Goal: Information Seeking & Learning: Learn about a topic

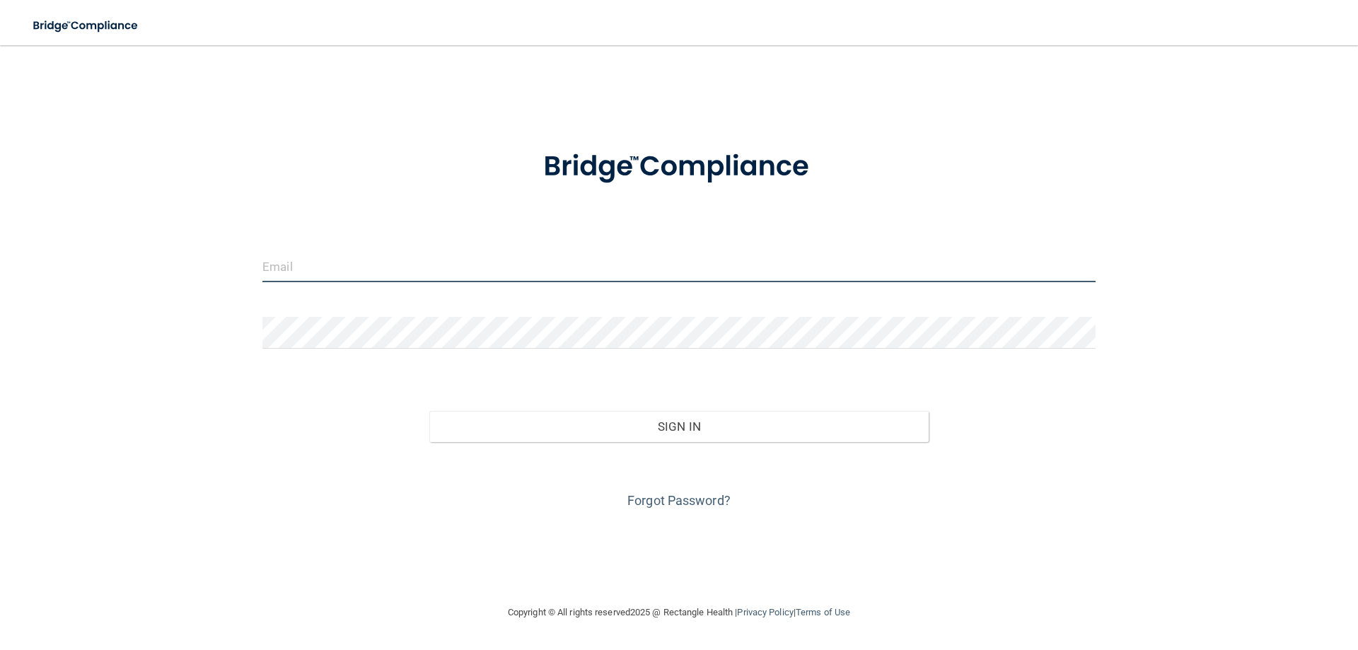
click at [332, 256] on input "email" at bounding box center [678, 266] width 833 height 32
type input "[EMAIL_ADDRESS][DOMAIN_NAME]"
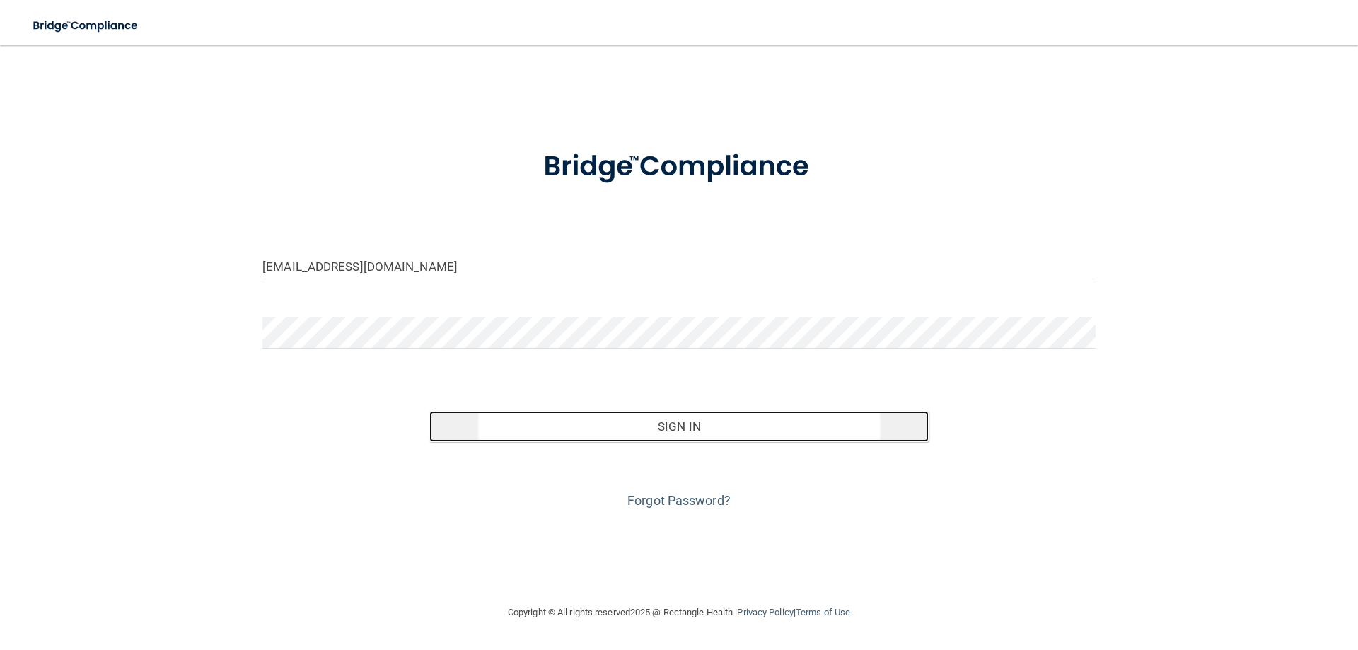
click at [650, 423] on button "Sign In" at bounding box center [679, 426] width 500 height 31
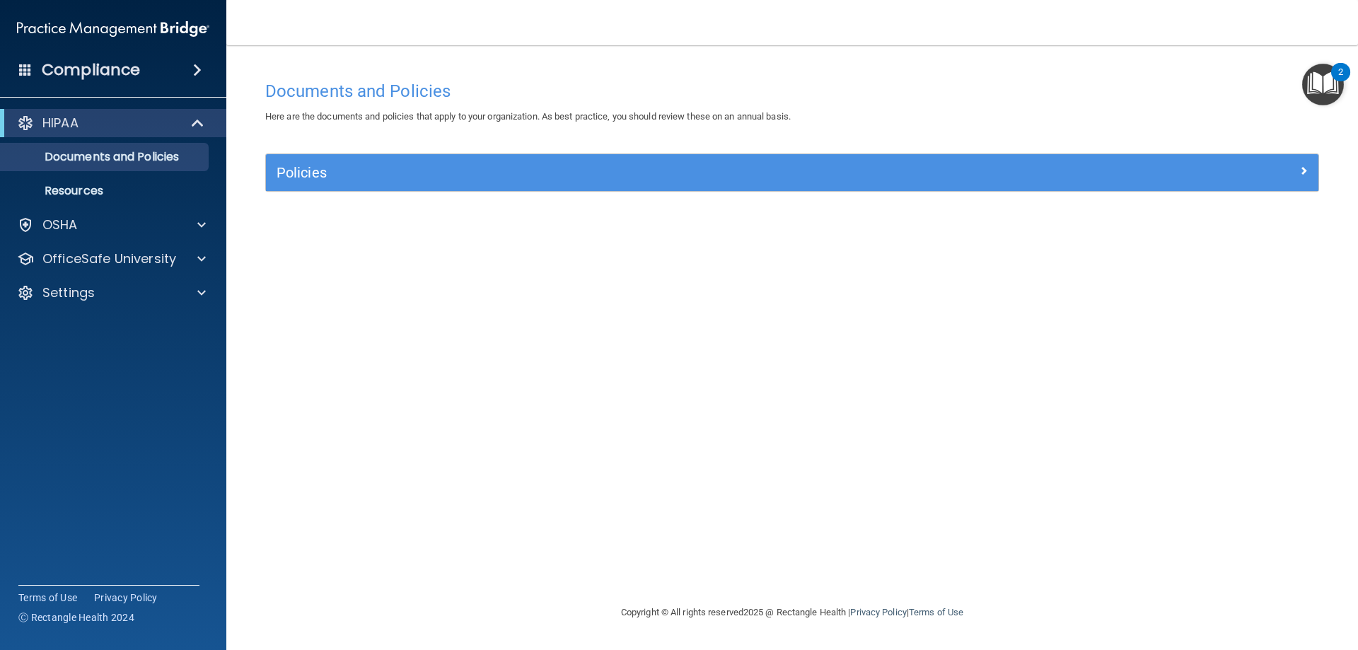
click at [1331, 71] on button "2" at bounding box center [1323, 85] width 42 height 42
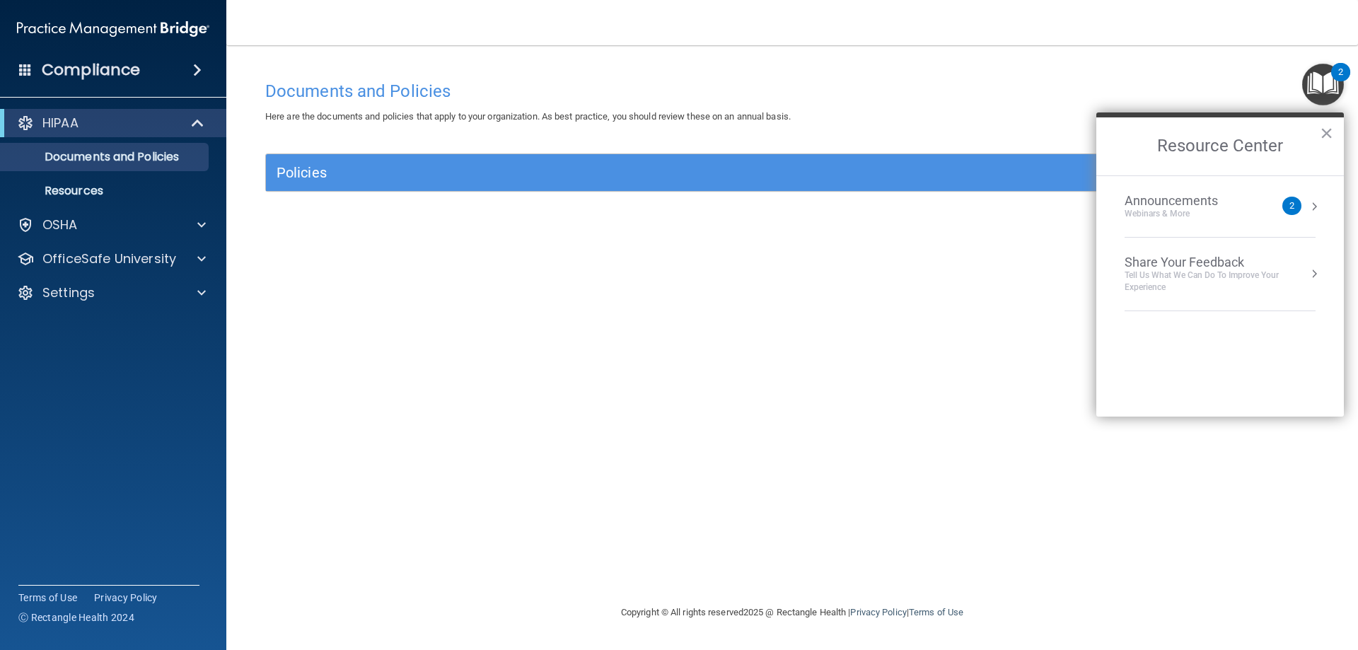
click at [1261, 207] on div "Announcements Webinars & More" at bounding box center [1200, 206] width 150 height 27
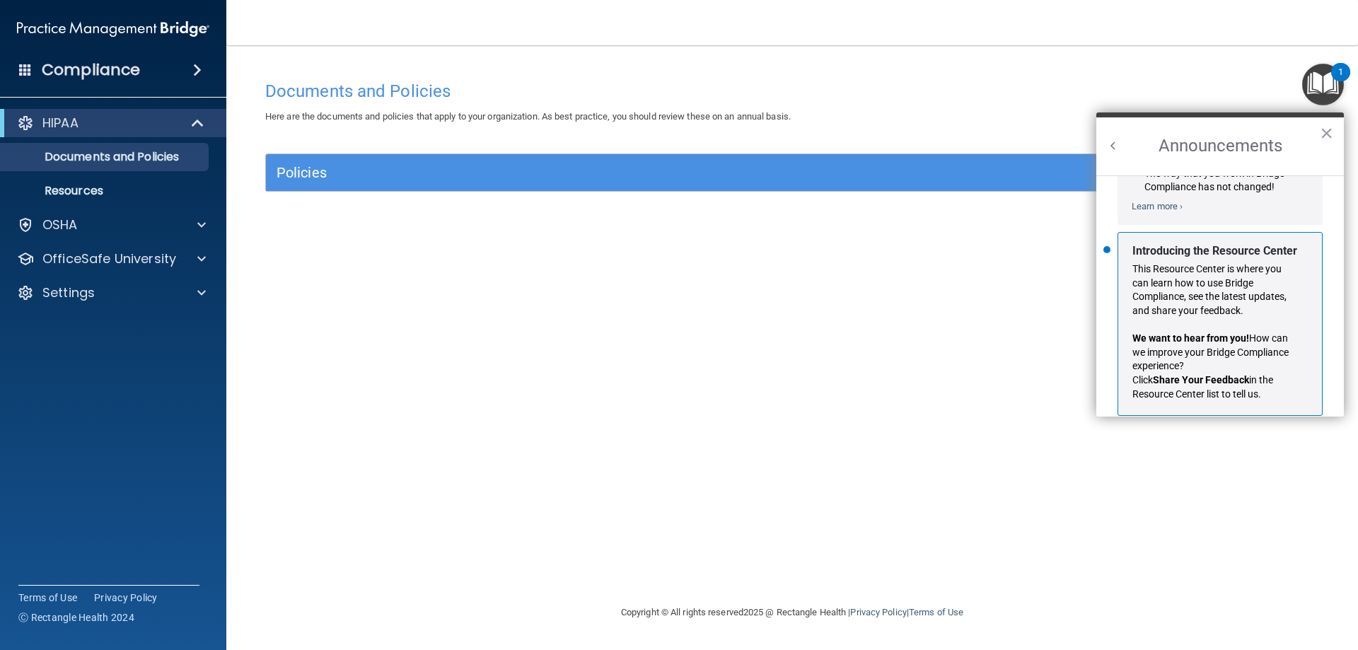
scroll to position [248, 0]
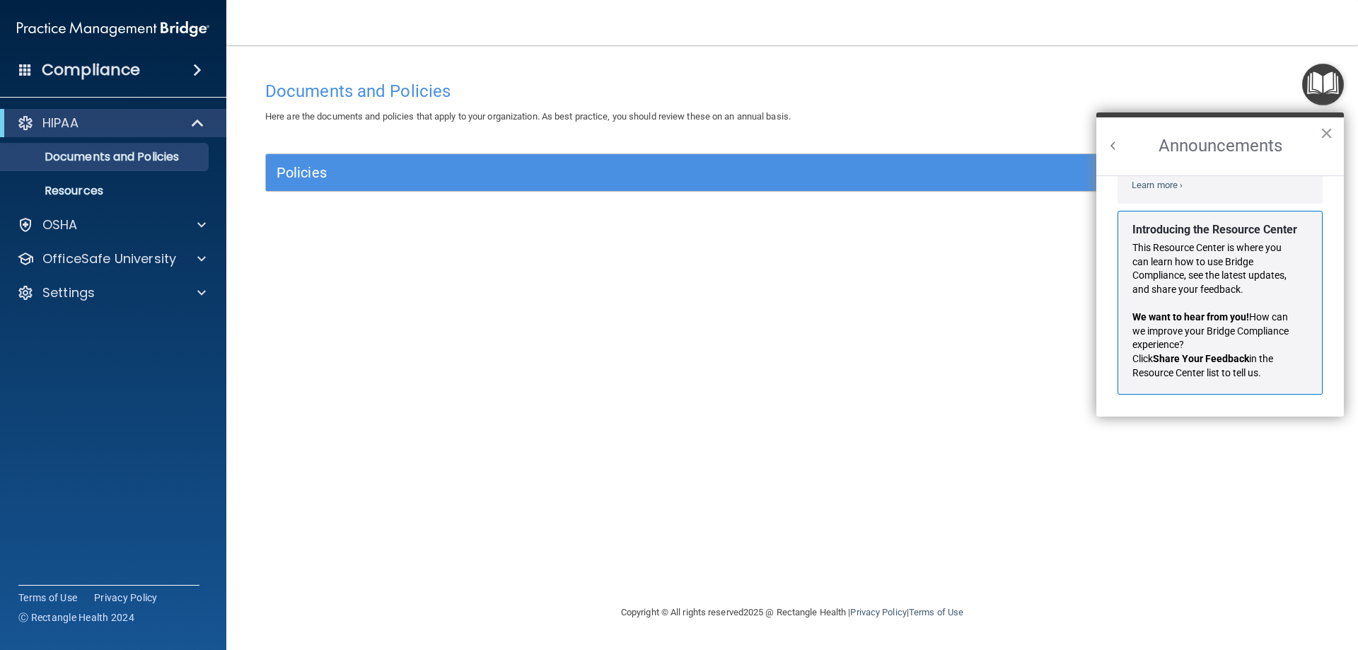
click at [977, 448] on div "Documents and Policies Here are the documents and policies that apply to your o…" at bounding box center [792, 339] width 1075 height 530
click at [840, 356] on div "Documents and Policies Here are the documents and policies that apply to your o…" at bounding box center [792, 339] width 1075 height 530
click at [1332, 133] on button "×" at bounding box center [1326, 133] width 13 height 23
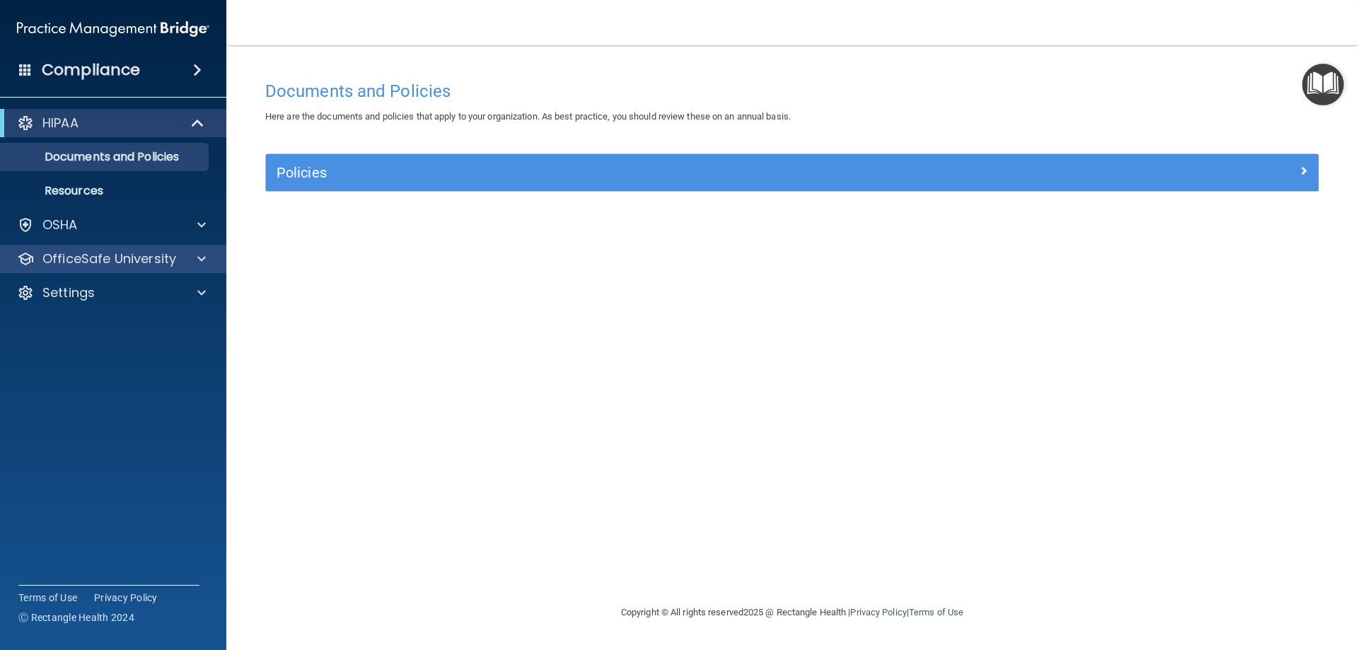
click at [125, 246] on div "OfficeSafe University" at bounding box center [113, 259] width 227 height 28
click at [129, 257] on p "OfficeSafe University" at bounding box center [109, 258] width 134 height 17
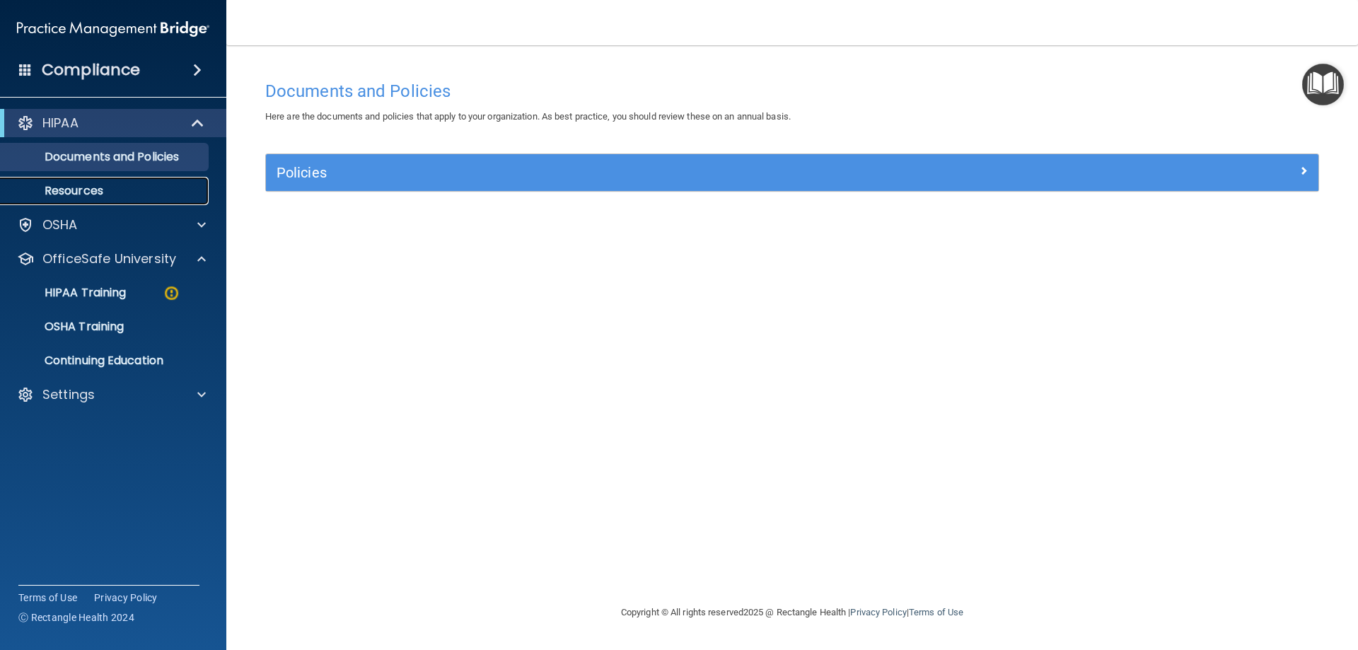
click at [130, 192] on p "Resources" at bounding box center [105, 191] width 193 height 14
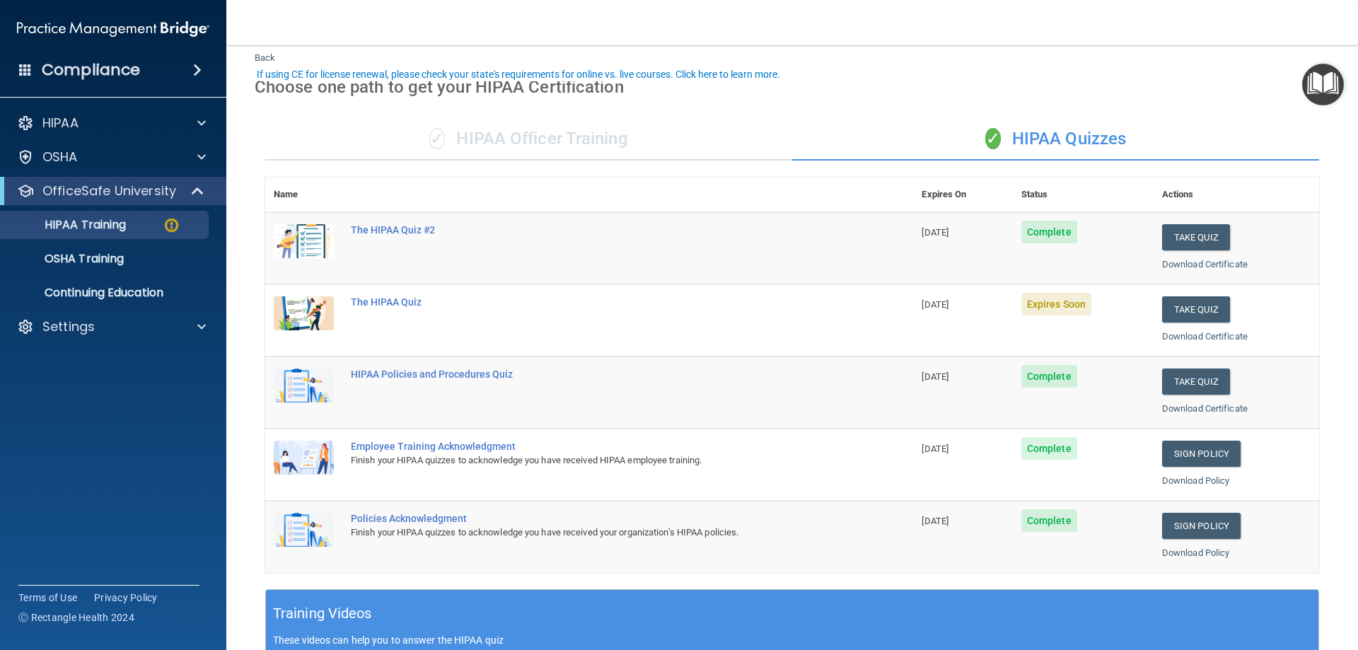
scroll to position [71, 0]
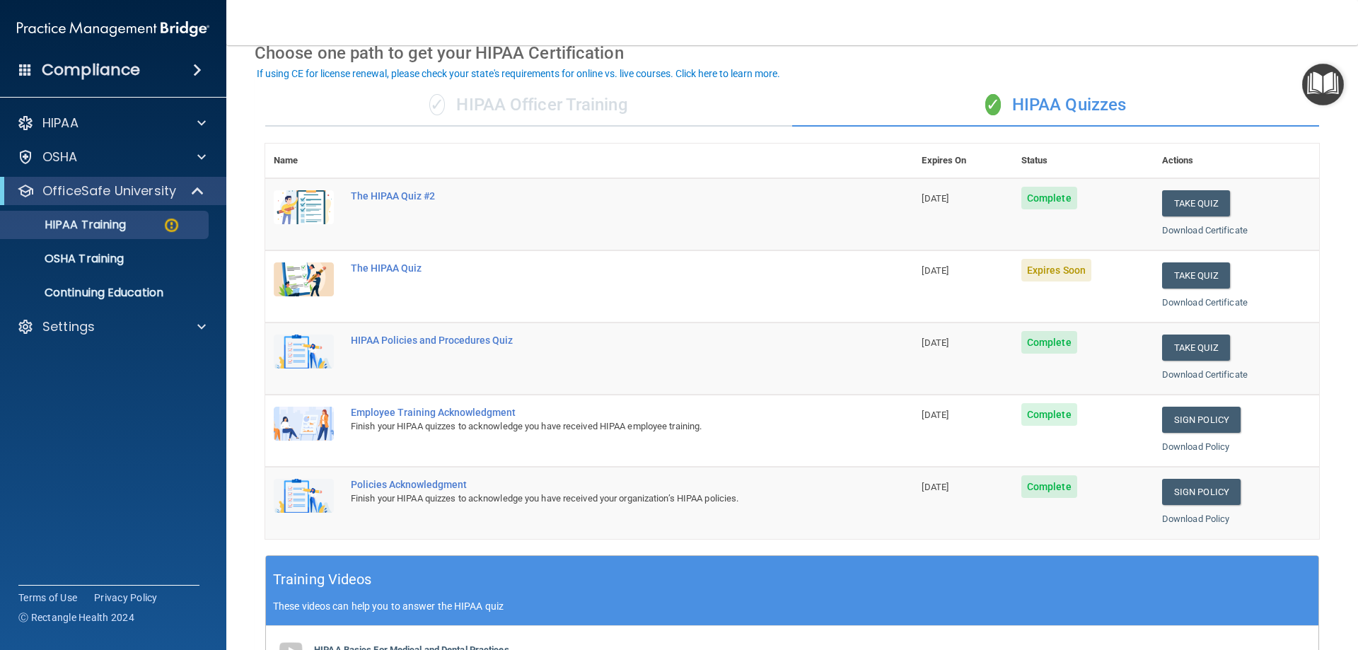
click at [318, 214] on img at bounding box center [304, 207] width 60 height 34
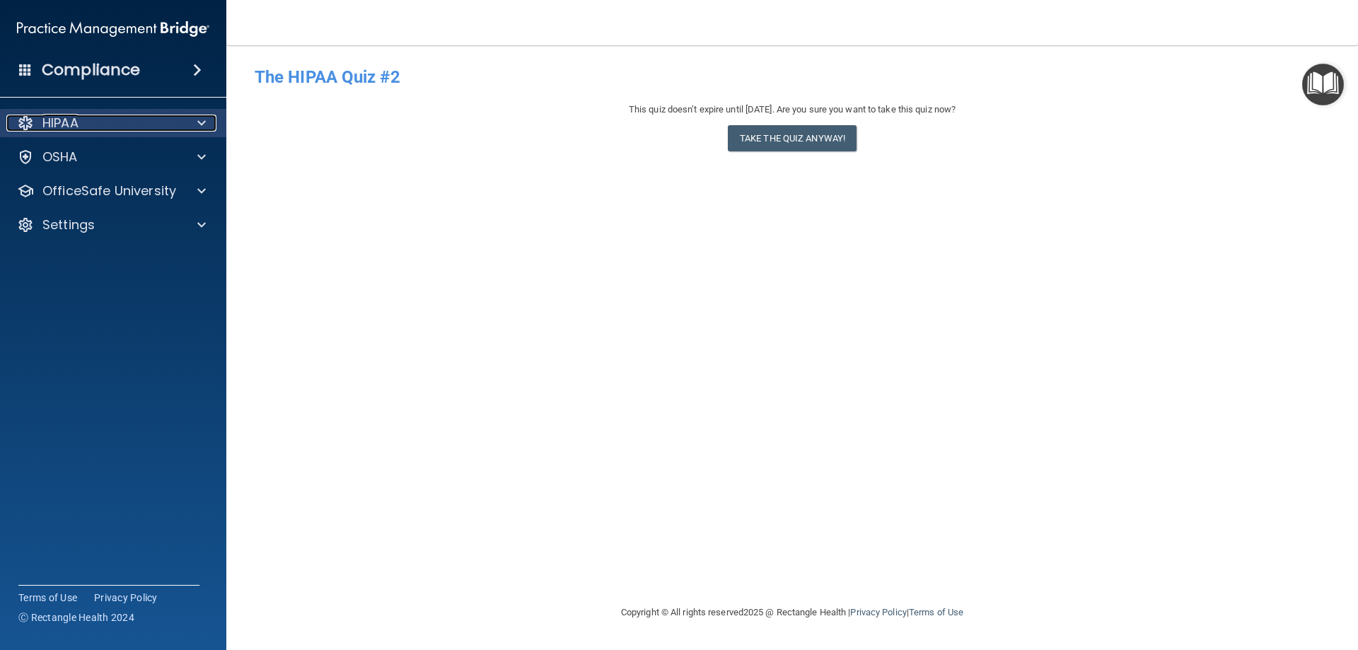
click at [120, 125] on div "HIPAA" at bounding box center [93, 123] width 175 height 17
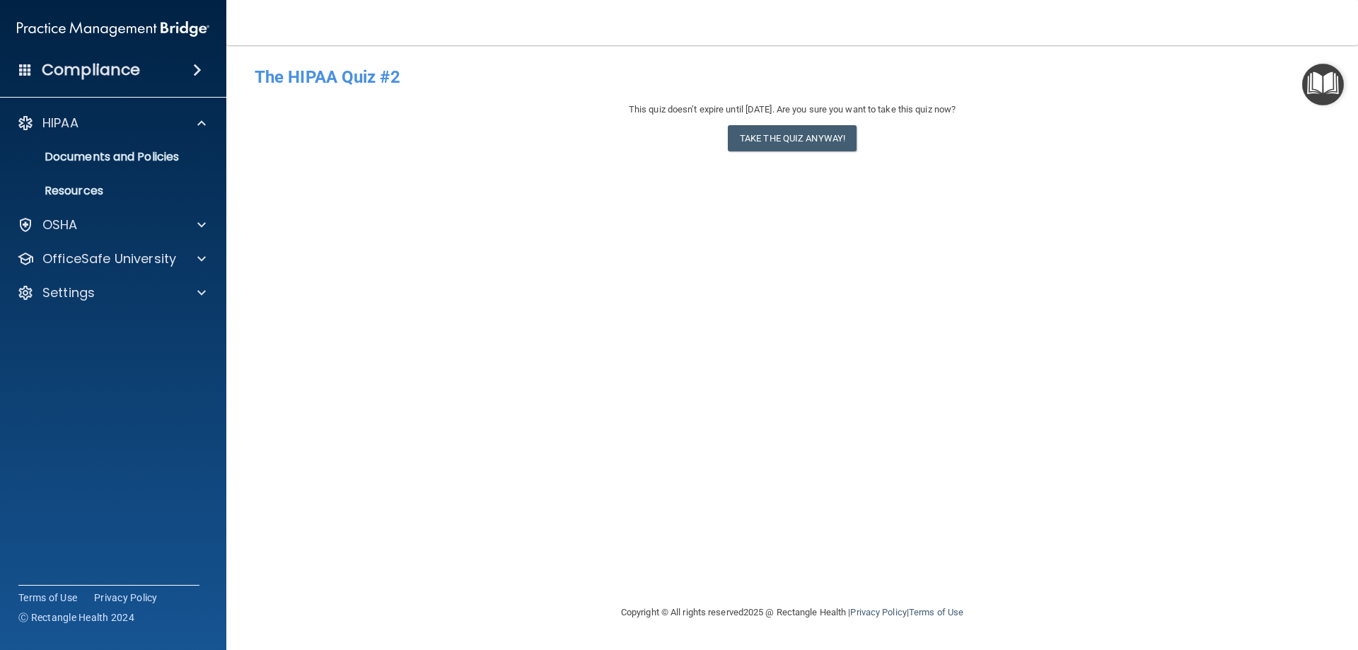
click at [193, 66] on span at bounding box center [197, 70] width 8 height 17
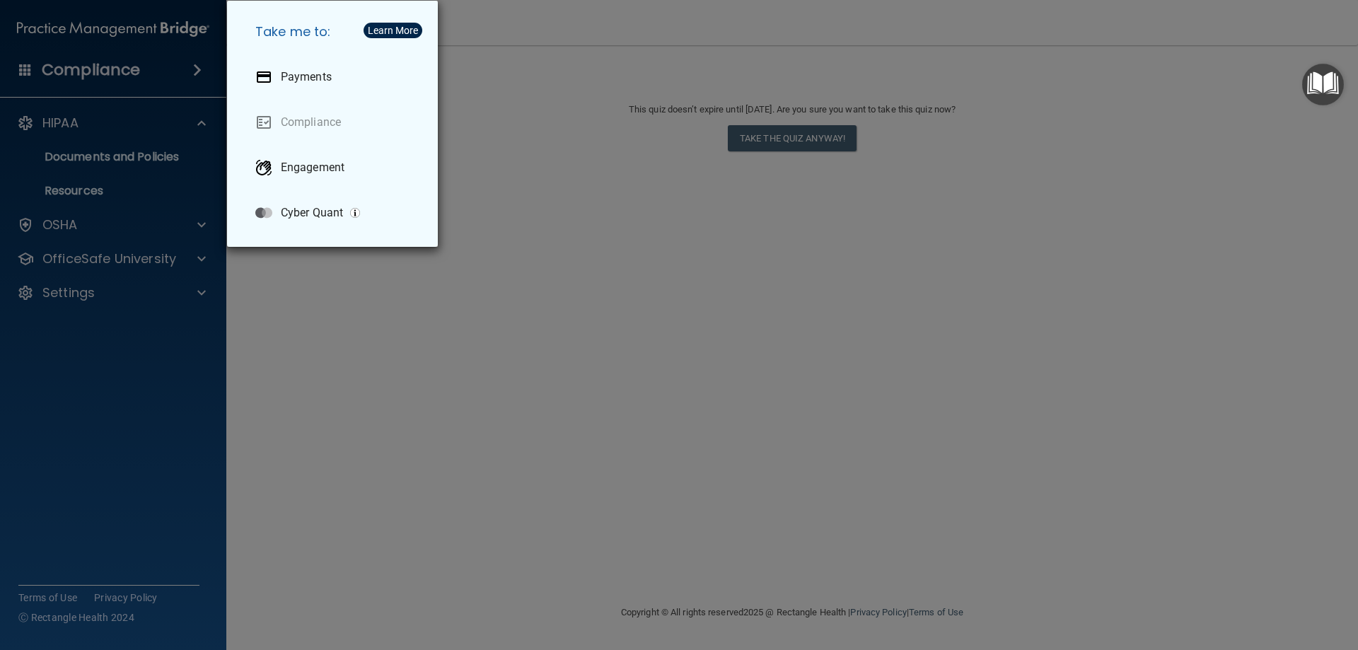
click at [535, 132] on div "Take me to: Payments Compliance Engagement Cyber Quant" at bounding box center [679, 325] width 1358 height 650
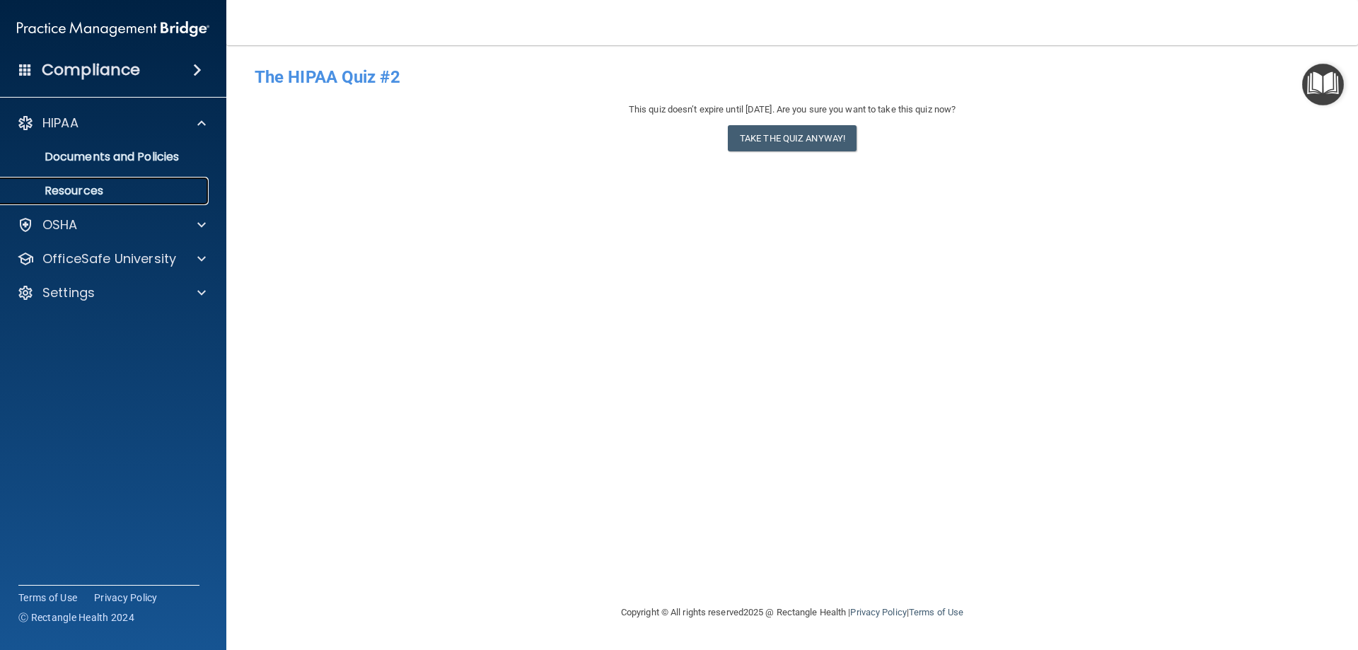
click at [156, 194] on p "Resources" at bounding box center [105, 191] width 193 height 14
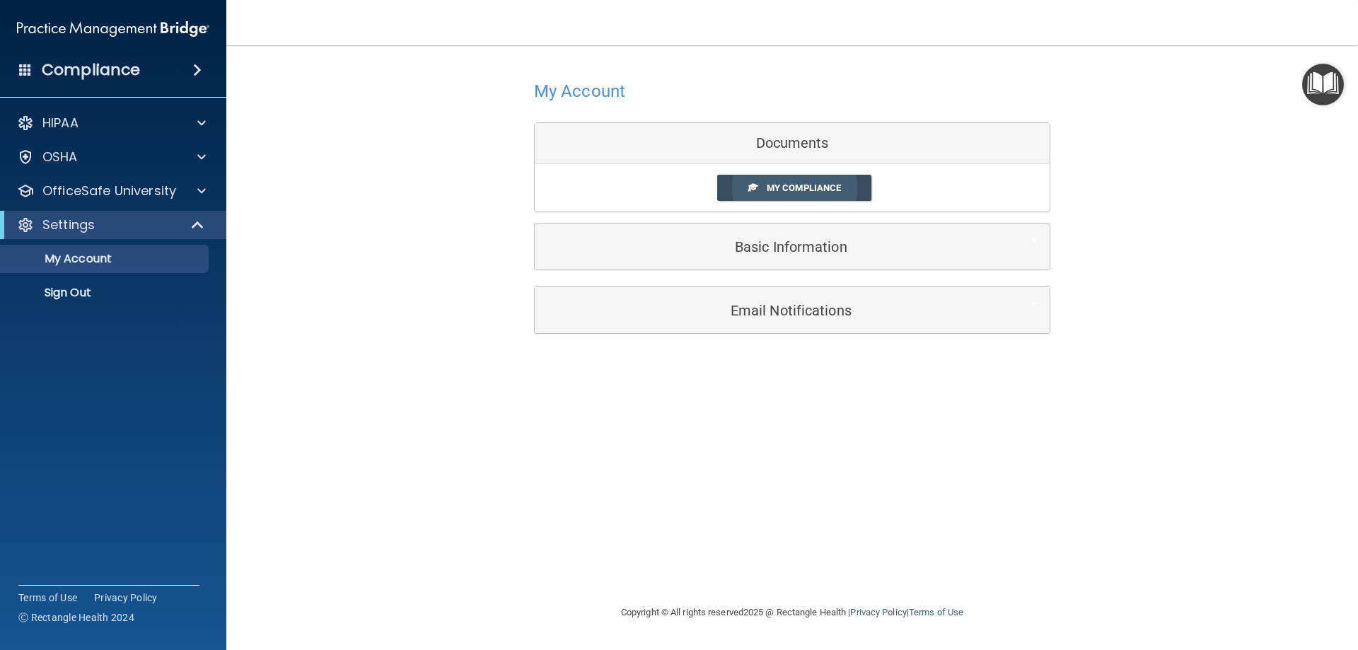
click at [788, 184] on span "My Compliance" at bounding box center [804, 187] width 74 height 11
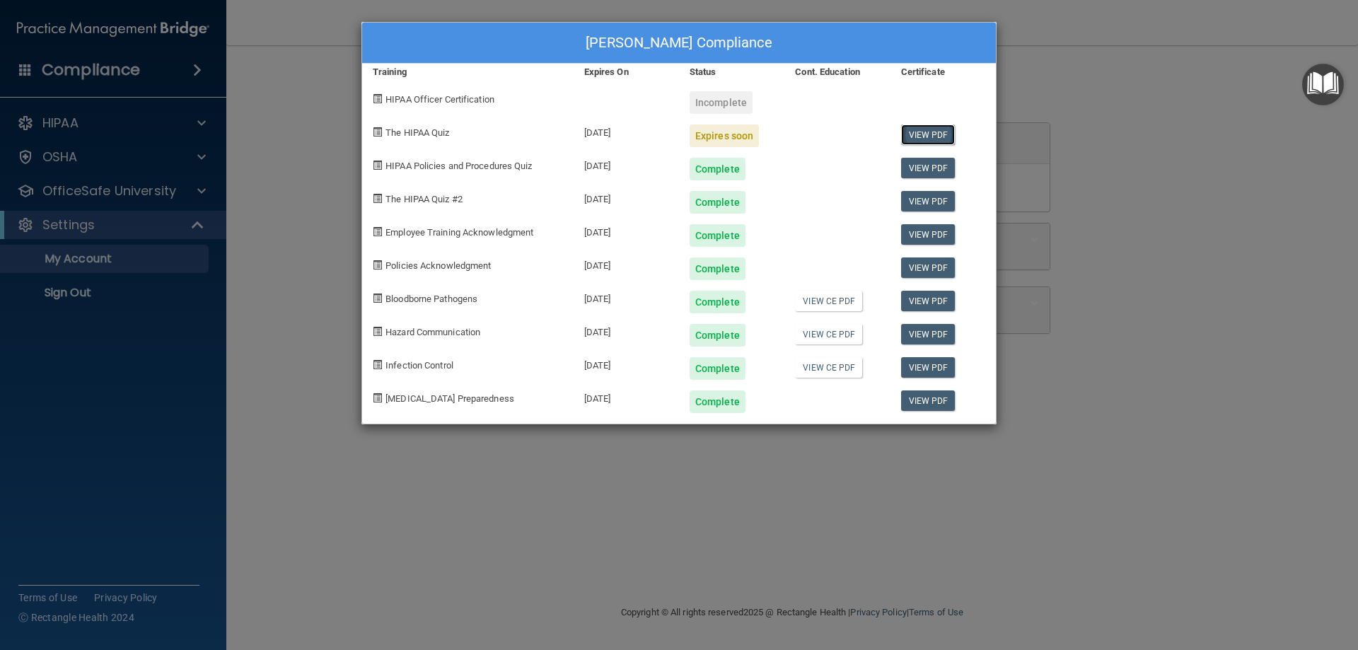
click at [915, 131] on link "View PDF" at bounding box center [928, 134] width 54 height 21
